Goal: Task Accomplishment & Management: Manage account settings

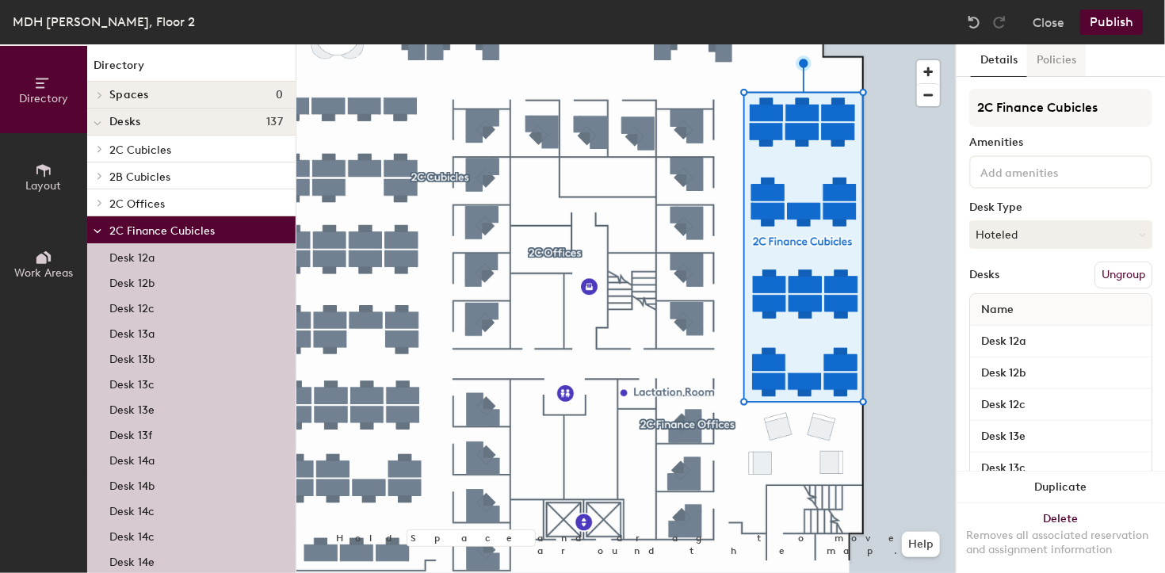
click at [1052, 60] on button "Policies" at bounding box center [1056, 60] width 59 height 33
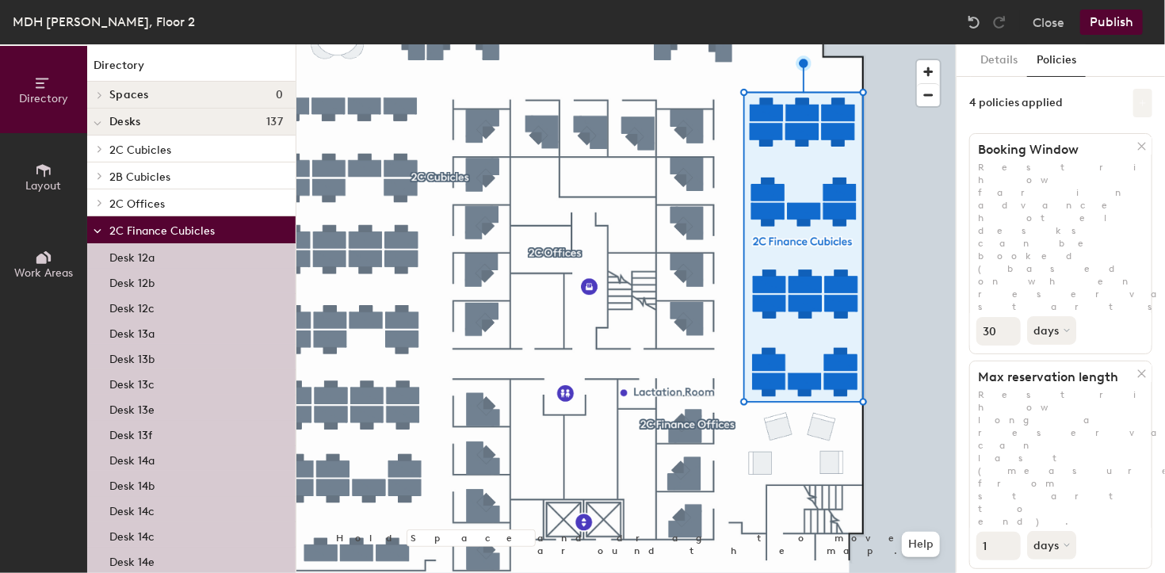
click at [1139, 101] on icon at bounding box center [1143, 103] width 8 height 8
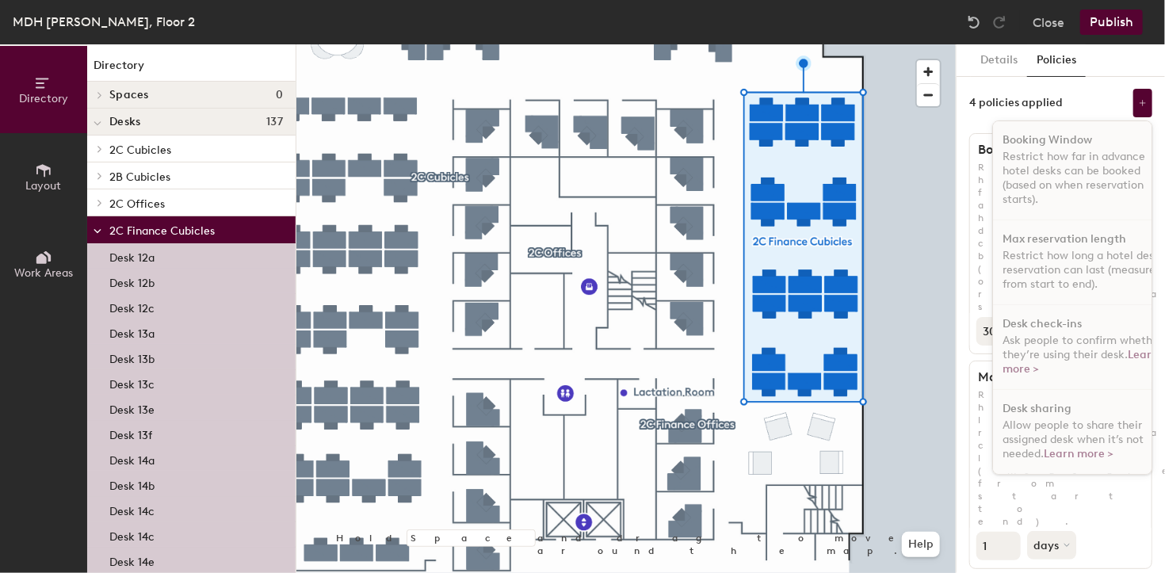
click at [1082, 91] on div "4 policies applied Booking Window Restrict how far in advance hotel desks can b…" at bounding box center [1061, 103] width 183 height 29
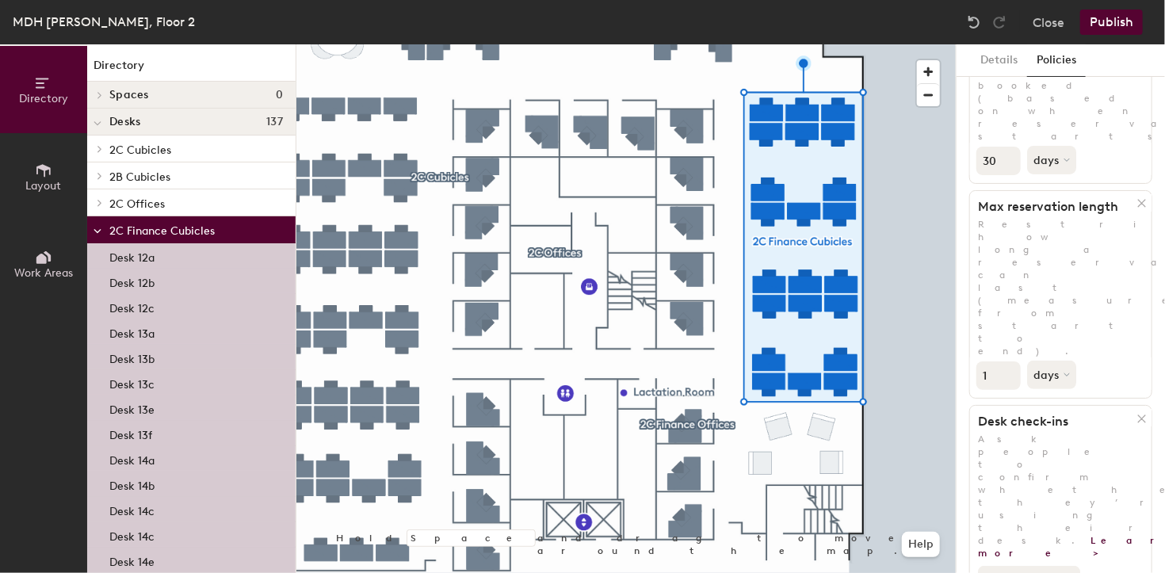
scroll to position [348, 0]
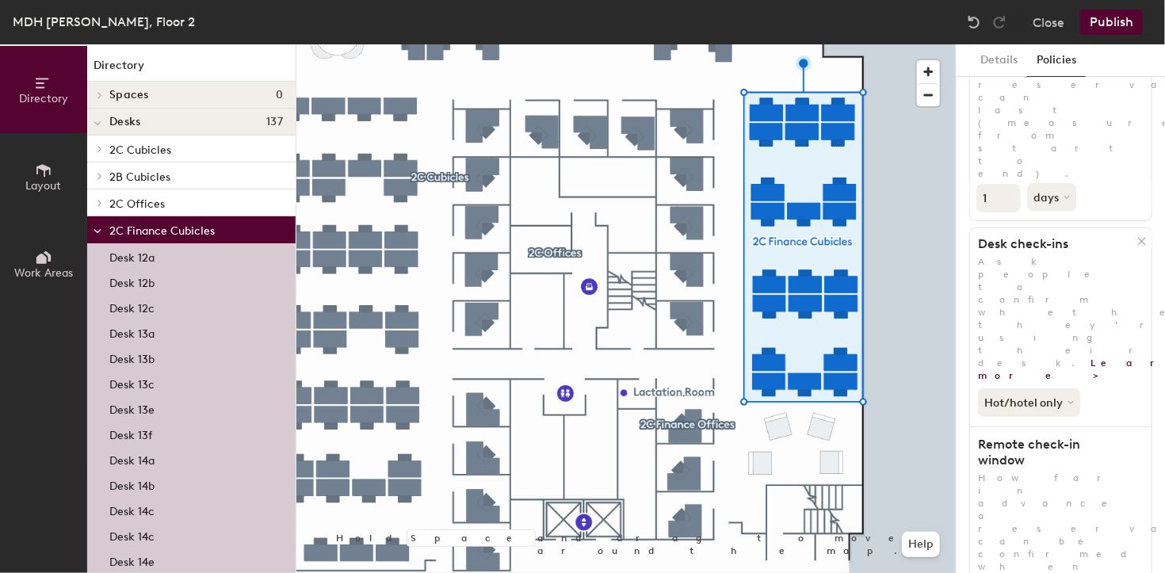
click at [1058, 18] on button "Close" at bounding box center [1049, 22] width 32 height 25
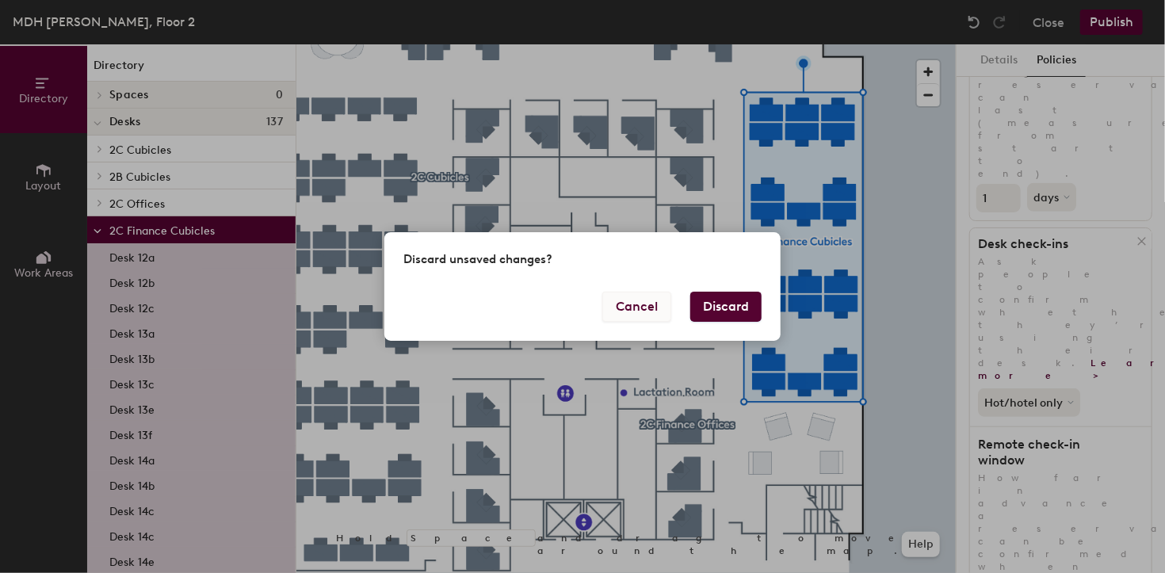
click at [621, 308] on button "Cancel" at bounding box center [636, 307] width 69 height 30
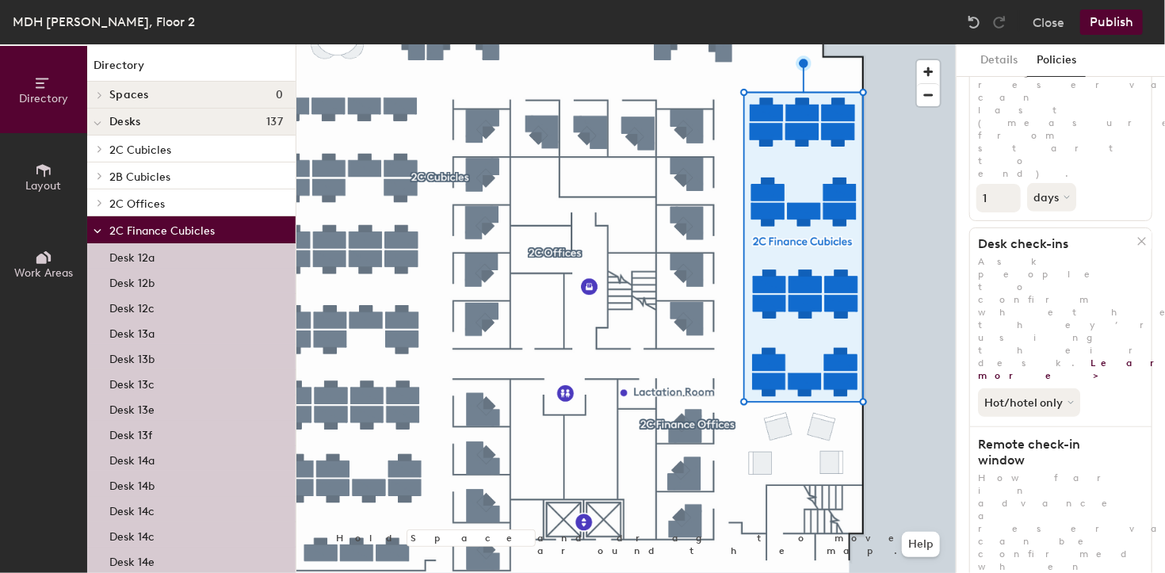
type input "2"
click at [1119, 18] on button "Publish" at bounding box center [1111, 22] width 63 height 25
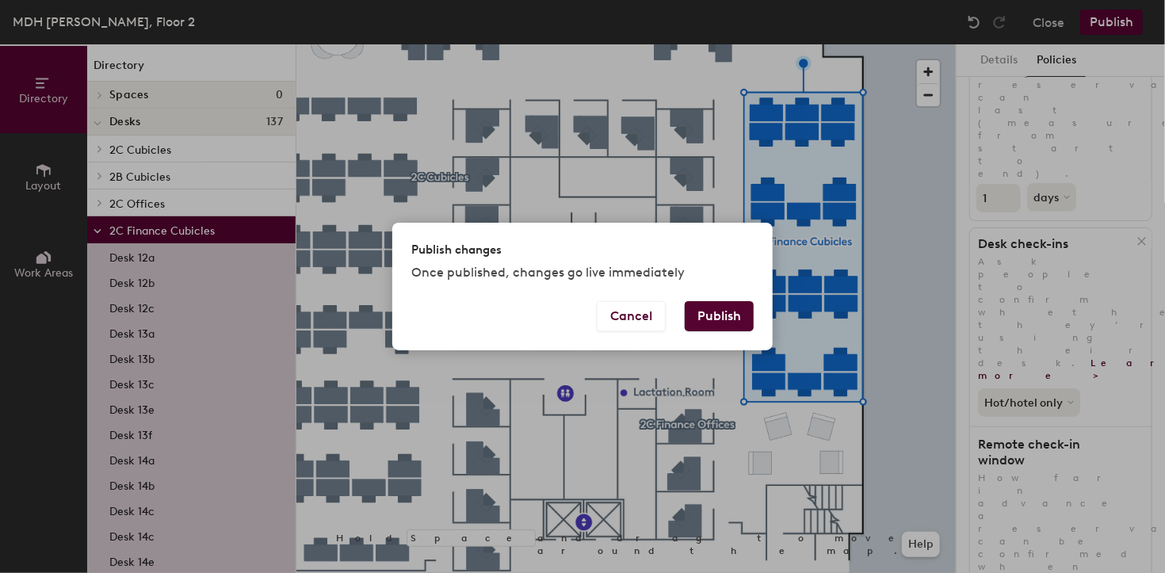
click at [708, 318] on button "Publish" at bounding box center [719, 316] width 69 height 30
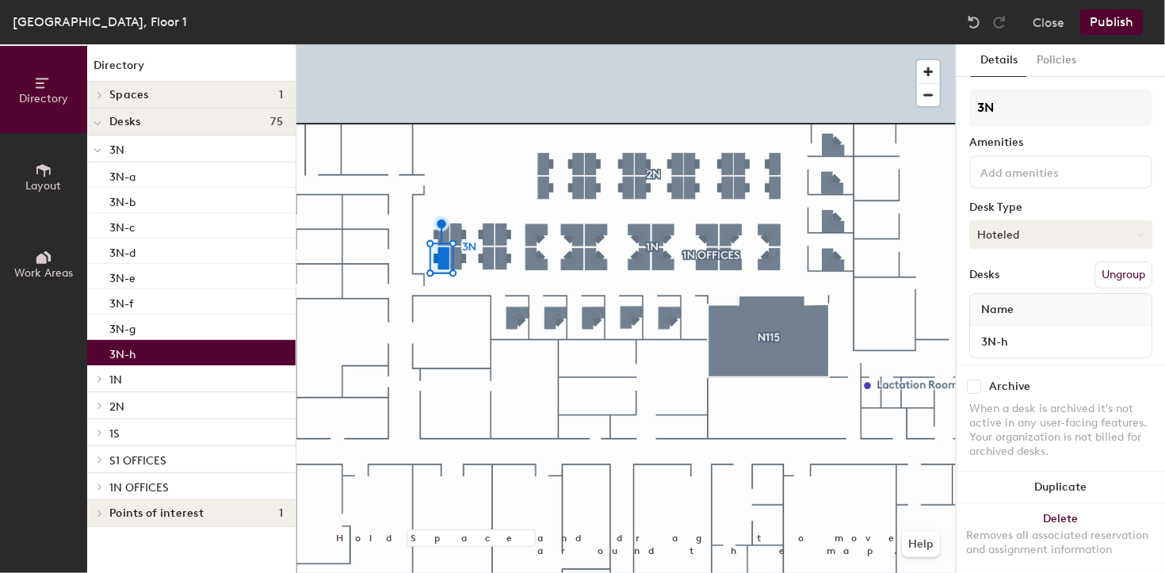
click at [1072, 234] on button "Hoteled" at bounding box center [1061, 234] width 183 height 29
click at [1017, 281] on div "Assigned" at bounding box center [1049, 284] width 159 height 24
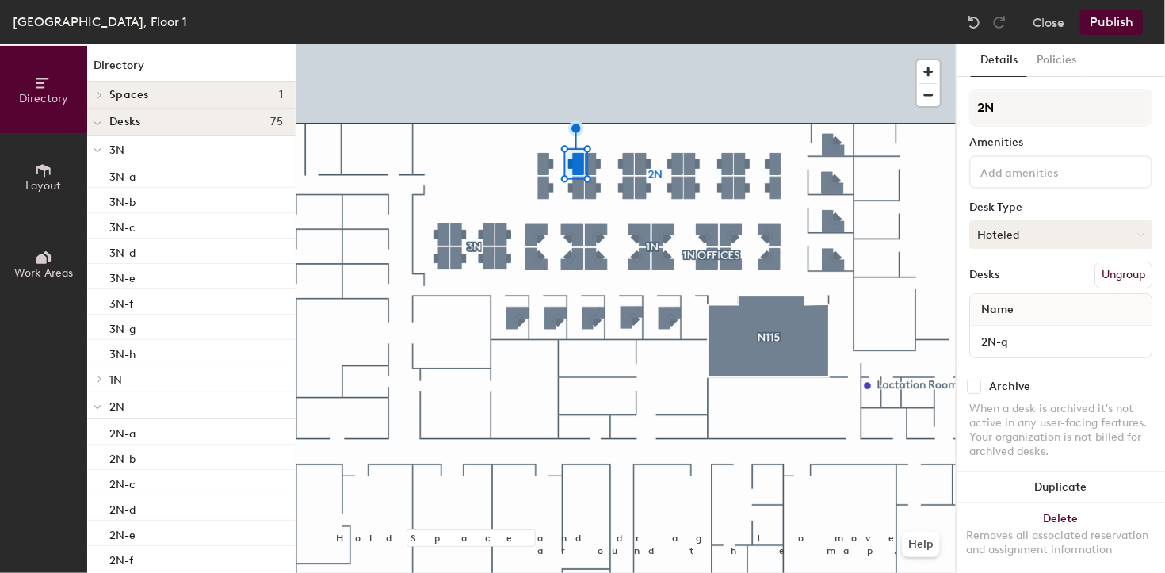
click at [1061, 234] on button "Hoteled" at bounding box center [1061, 234] width 183 height 29
click at [1029, 281] on div "Assigned" at bounding box center [1049, 284] width 159 height 24
click at [1115, 18] on button "Publish" at bounding box center [1111, 22] width 63 height 25
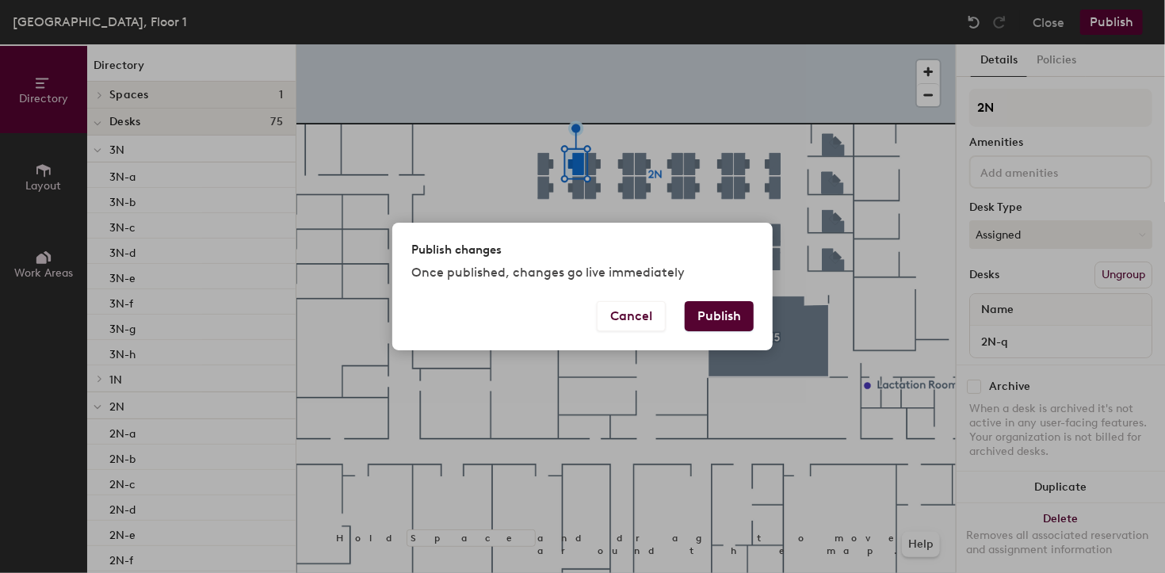
click at [735, 317] on button "Publish" at bounding box center [719, 316] width 69 height 30
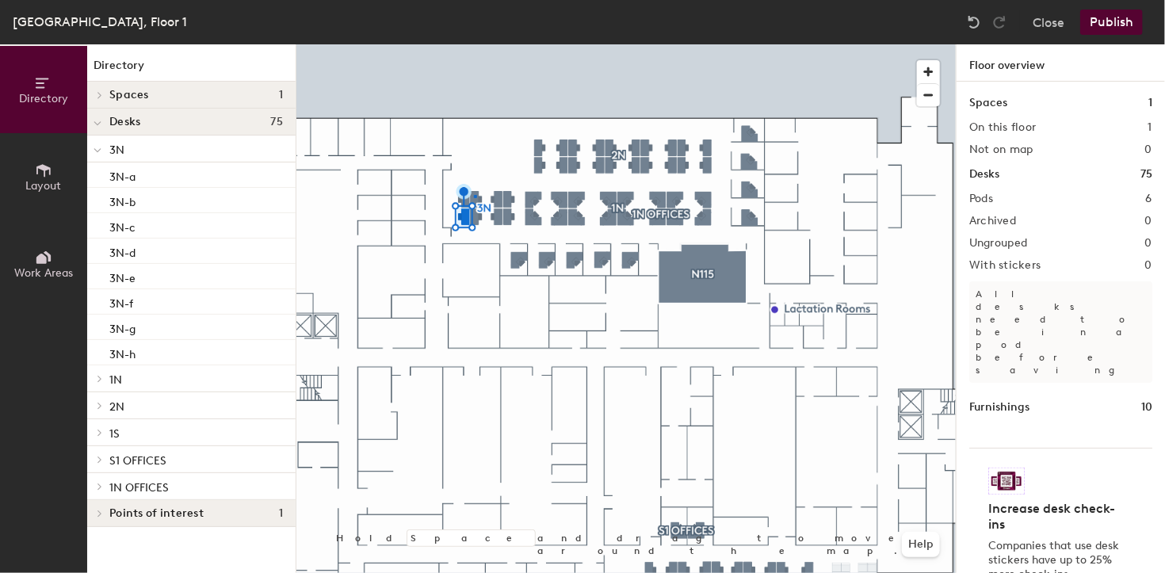
click at [474, 44] on div at bounding box center [626, 44] width 660 height 0
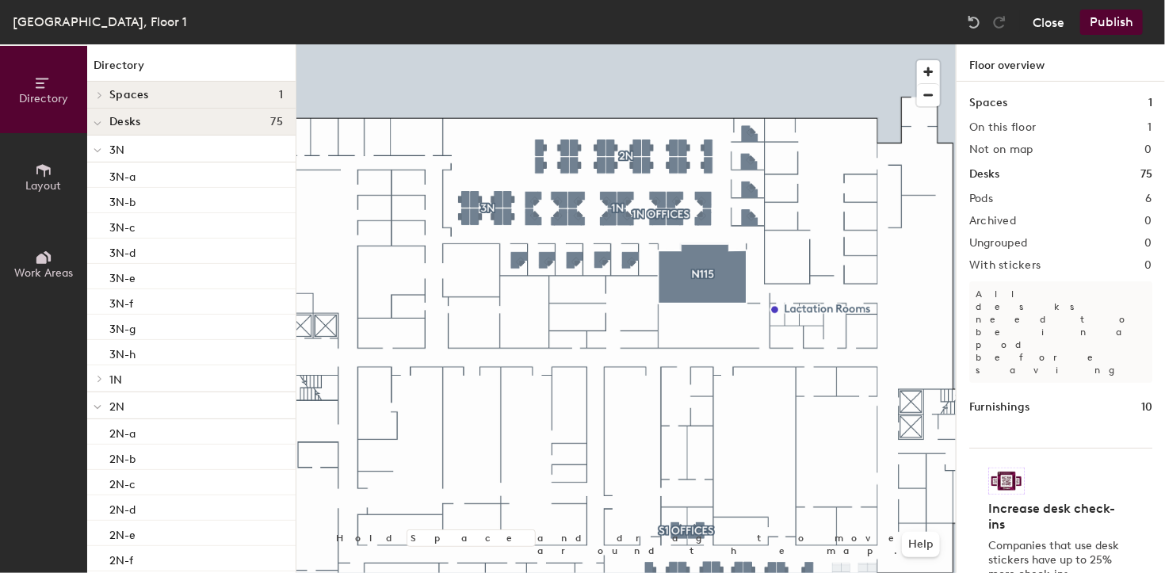
click at [1041, 20] on button "Close" at bounding box center [1049, 22] width 32 height 25
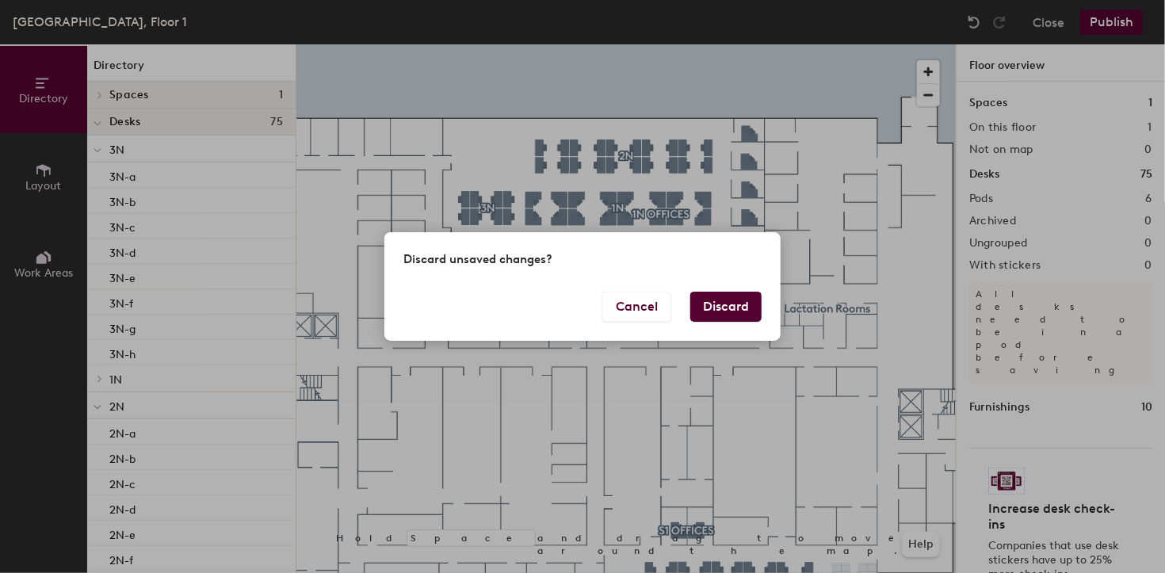
click at [723, 307] on button "Discard" at bounding box center [725, 307] width 71 height 30
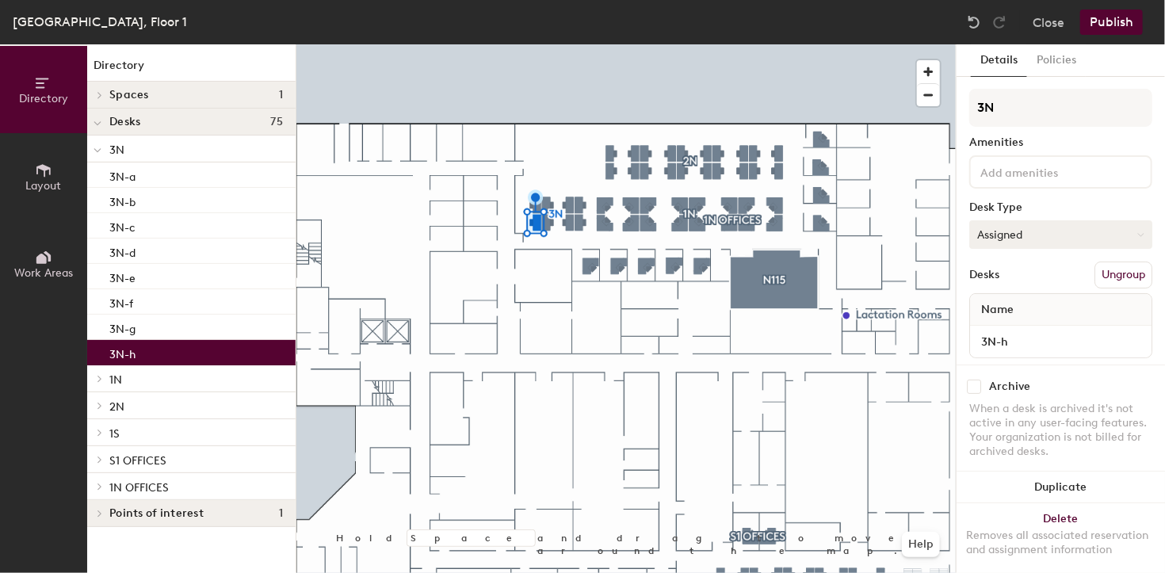
click at [1067, 228] on button "Assigned" at bounding box center [1061, 234] width 183 height 29
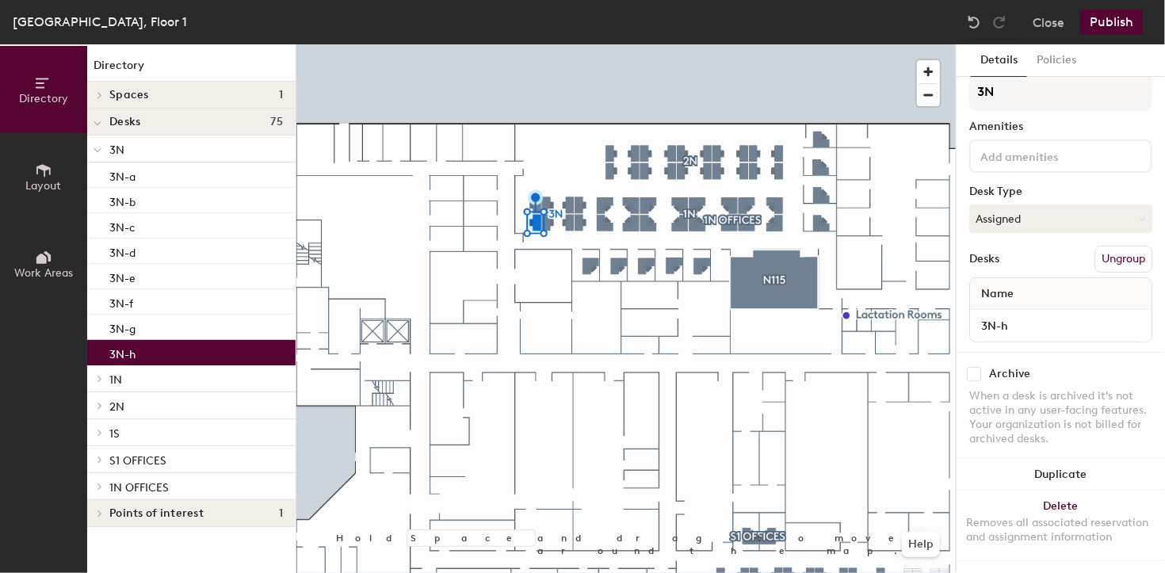
scroll to position [28, 0]
